Goal: Task Accomplishment & Management: Use online tool/utility

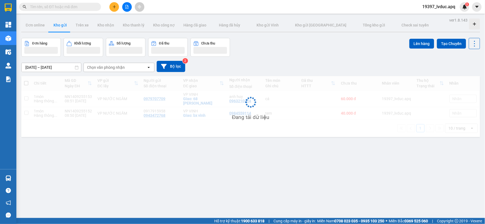
click at [118, 7] on button at bounding box center [114, 7] width 10 height 10
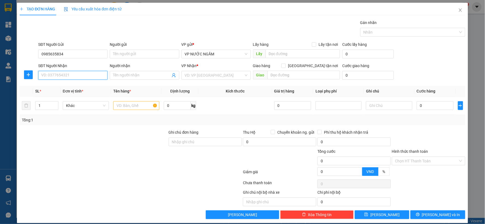
click at [77, 73] on input "SĐT Người Nhận" at bounding box center [72, 75] width 69 height 9
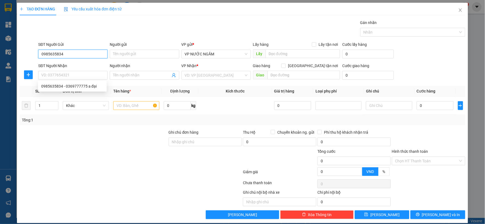
click at [71, 53] on input "0985635834" at bounding box center [72, 54] width 69 height 9
type input "0"
type input "0889081983"
click at [58, 80] on div "SĐT Người Nhận VD: 0377654321" at bounding box center [72, 72] width 69 height 19
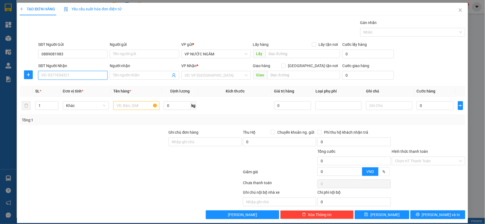
click at [60, 78] on input "SĐT Người Nhận" at bounding box center [72, 75] width 69 height 9
type input "0985635834"
click at [65, 86] on div "0985635834 - 0369777775 a đại" at bounding box center [72, 86] width 62 height 6
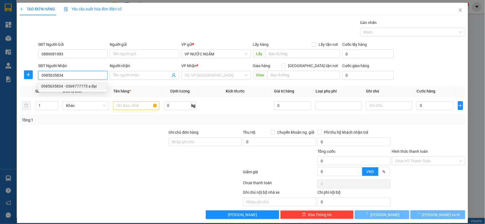
type input "0369777775 a đại"
checkbox input "true"
type input "nõ 131 nguyễn trường tộ"
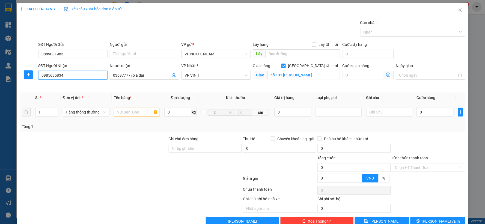
type input "0985635834"
click at [134, 116] on input "text" at bounding box center [137, 112] width 46 height 9
type input "long nhãn"
click at [428, 109] on input "0" at bounding box center [435, 112] width 37 height 9
type input "4"
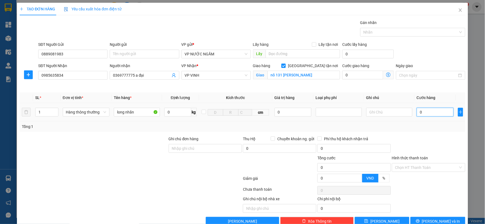
type input "4"
type input "40"
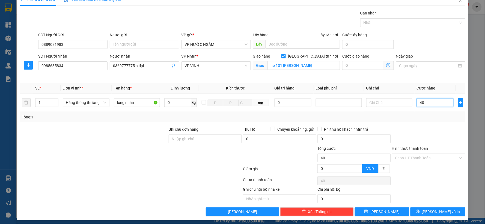
scroll to position [12, 0]
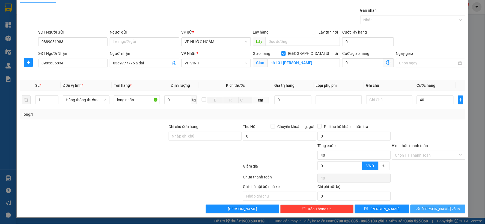
type input "40.000"
click at [417, 209] on button "Lưu và In" at bounding box center [437, 209] width 55 height 9
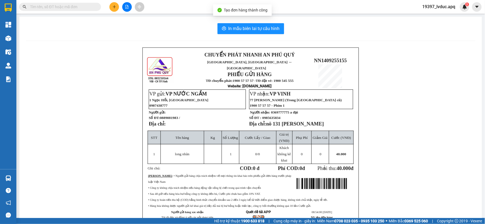
click at [238, 37] on div "In mẫu biên lai tự cấu hình CHUYỂN PHÁT NHANH AN PHÚ QUÝ NGHỆ AN, HÀ TĨNH ↔ HÀ …" at bounding box center [250, 134] width 462 height 235
click at [242, 28] on span "In mẫu biên lai tự cấu hình" at bounding box center [253, 28] width 51 height 7
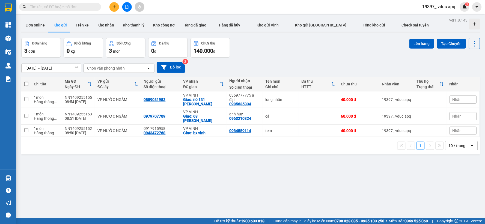
click at [277, 44] on div "Đơn hàng 3 đơn Khối lượng 0 kg Số lượng 3 món Đã thu 0 đ Chưa thu 140.000 đ Lên…" at bounding box center [250, 48] width 459 height 20
click at [452, 41] on button "Tạo Chuyến" at bounding box center [451, 44] width 29 height 10
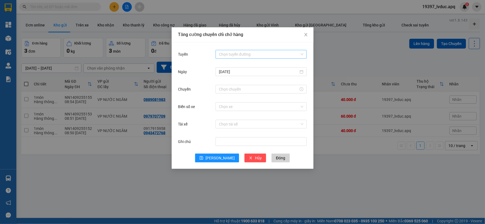
click at [246, 56] on input "Tuyến" at bounding box center [259, 54] width 81 height 8
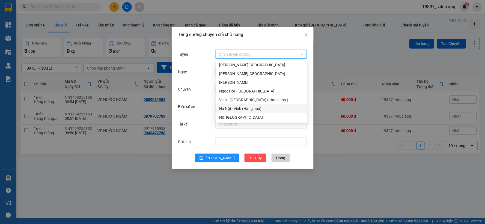
click at [232, 110] on div "Hà Nội - Vinh (Hàng hóa)" at bounding box center [261, 109] width 85 height 6
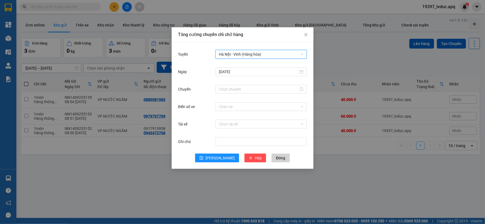
drag, startPoint x: 225, startPoint y: 89, endPoint x: 227, endPoint y: 94, distance: 4.8
click at [226, 90] on input "Chuyến" at bounding box center [259, 89] width 80 height 6
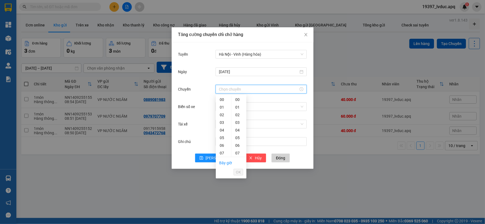
click at [224, 165] on div "09" at bounding box center [223, 169] width 15 height 8
type input "09:30"
click at [236, 170] on span "OK" at bounding box center [238, 172] width 5 height 6
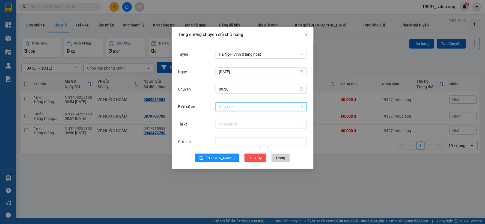
click at [230, 108] on input "Biển số xe" at bounding box center [259, 107] width 81 height 8
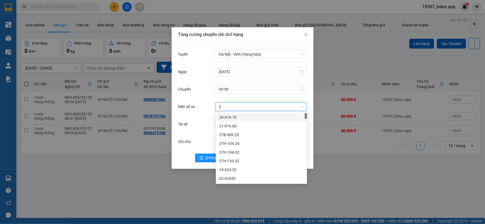
type input "24"
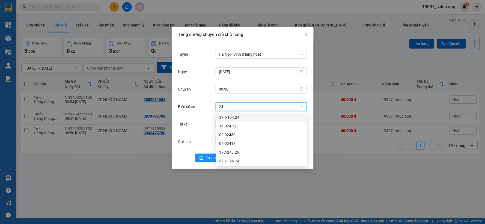
click at [233, 115] on div "37H-104.24" at bounding box center [261, 117] width 85 height 6
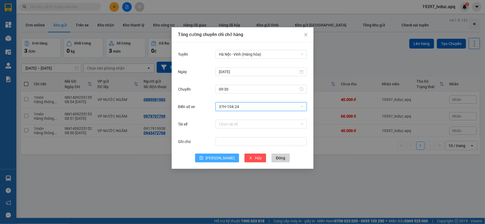
click at [203, 157] on icon "save" at bounding box center [201, 158] width 4 height 4
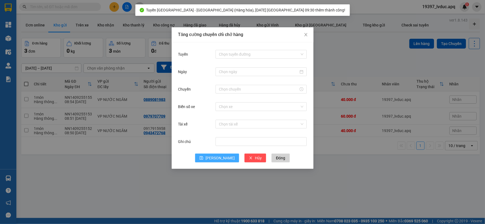
drag, startPoint x: 392, startPoint y: 47, endPoint x: 373, endPoint y: 60, distance: 22.8
click at [378, 58] on div "Tăng cường chuyến chỉ chở hàng Tuyến Chọn tuyến đường Ngày Chuyến Biển số xe Ch…" at bounding box center [242, 112] width 485 height 224
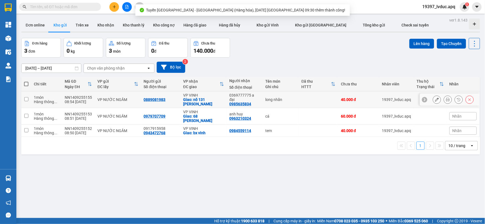
click at [123, 103] on td "VP NƯỚC NGẦM" at bounding box center [118, 99] width 46 height 17
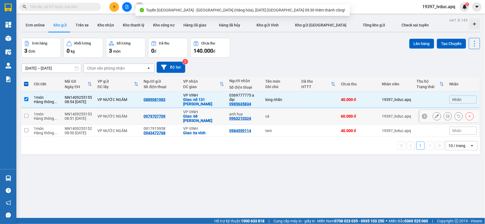
click at [124, 114] on div "VP NƯỚC NGẦM" at bounding box center [117, 116] width 41 height 4
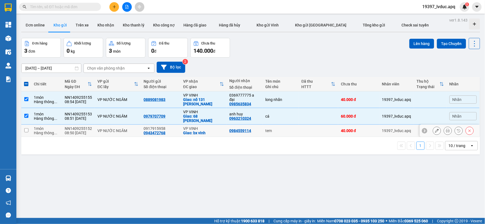
click at [121, 128] on div "VP NƯỚC NGẦM" at bounding box center [117, 130] width 41 height 4
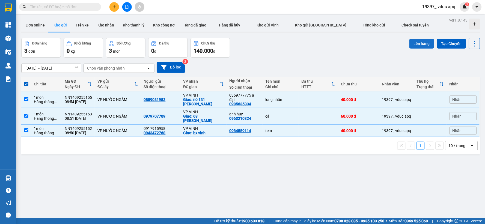
click at [413, 44] on button "Lên hàng" at bounding box center [421, 44] width 25 height 10
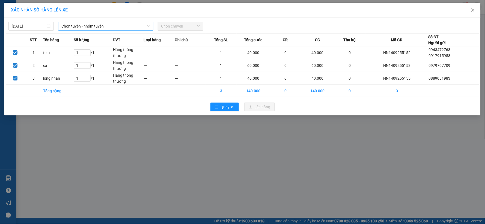
click at [91, 30] on span "Chọn tuyến - nhóm tuyến" at bounding box center [105, 26] width 89 height 8
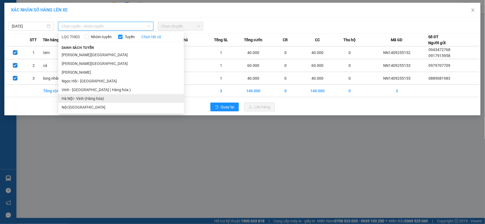
click at [74, 100] on li "Hà Nội - Vinh (Hàng hóa)" at bounding box center [120, 98] width 125 height 9
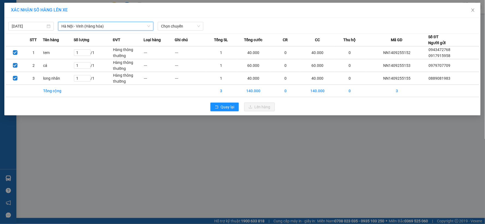
click at [172, 30] on span "Chọn chuyến" at bounding box center [180, 26] width 39 height 8
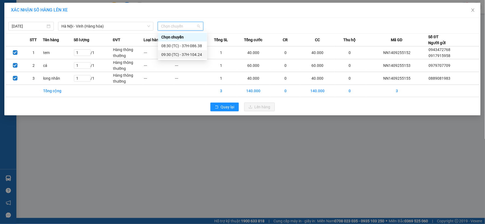
click at [186, 52] on div "09:30 (TC) - 37H-104.24" at bounding box center [182, 55] width 43 height 6
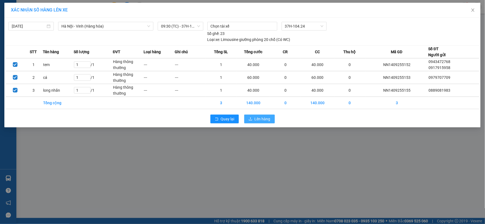
click at [259, 118] on span "Lên hàng" at bounding box center [263, 119] width 16 height 6
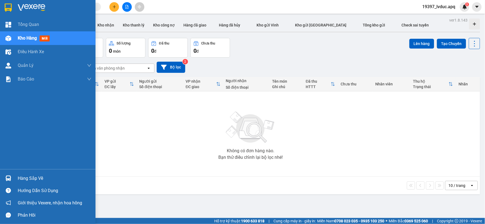
click at [23, 6] on img at bounding box center [32, 8] width 28 height 8
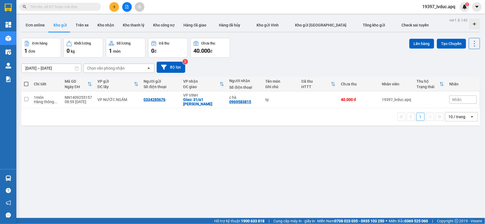
click at [275, 65] on div "12/09/2025 – 14/09/2025 Press the down arrow key to interact with the calendar …" at bounding box center [250, 67] width 459 height 11
click at [306, 63] on div "12/09/2025 – 14/09/2025 Press the down arrow key to interact with the calendar …" at bounding box center [250, 67] width 459 height 11
click at [261, 73] on div "12/09/2025 – 14/09/2025 Press the down arrow key to interact with the calendar …" at bounding box center [250, 67] width 459 height 19
drag, startPoint x: 262, startPoint y: 74, endPoint x: 259, endPoint y: 75, distance: 4.1
click at [262, 74] on div "12/09/2025 – 14/09/2025 Press the down arrow key to interact with the calendar …" at bounding box center [250, 67] width 459 height 19
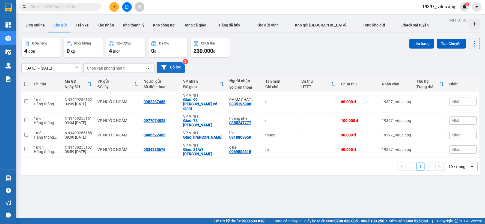
click at [164, 64] on button "Bộ lọc" at bounding box center [171, 67] width 29 height 11
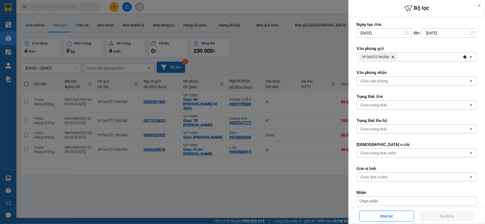
click at [392, 56] on icon "Delete" at bounding box center [392, 56] width 3 height 3
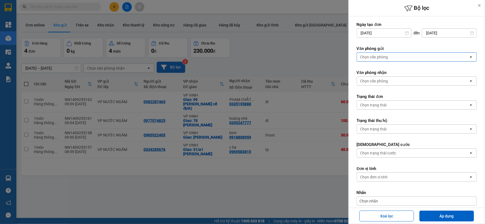
click at [392, 56] on div "Chọn văn phòng" at bounding box center [413, 57] width 112 height 9
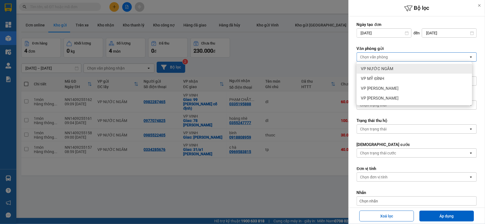
click at [391, 70] on div "VP NƯỚC NGẦM" at bounding box center [414, 69] width 115 height 10
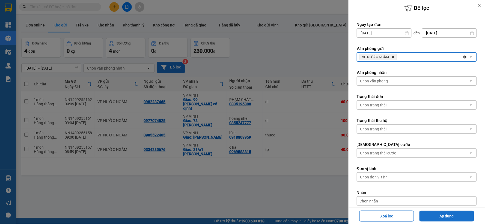
drag, startPoint x: 431, startPoint y: 213, endPoint x: 429, endPoint y: 206, distance: 7.7
click at [432, 212] on button "Áp dụng" at bounding box center [446, 216] width 55 height 11
